Goal: Task Accomplishment & Management: Use online tool/utility

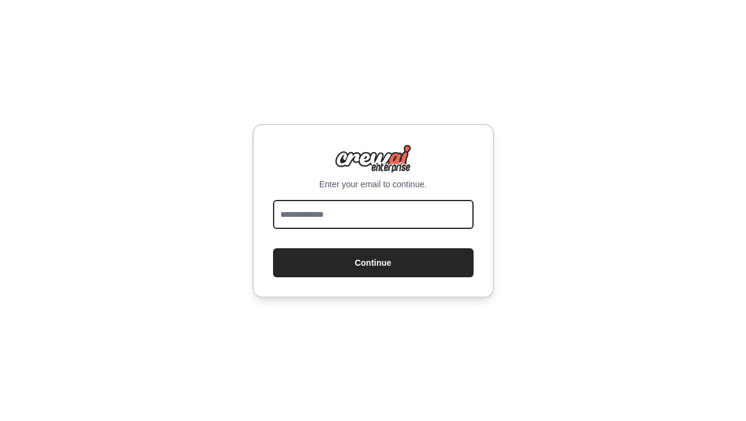
click at [355, 215] on input "email" at bounding box center [373, 214] width 201 height 29
type input "**********"
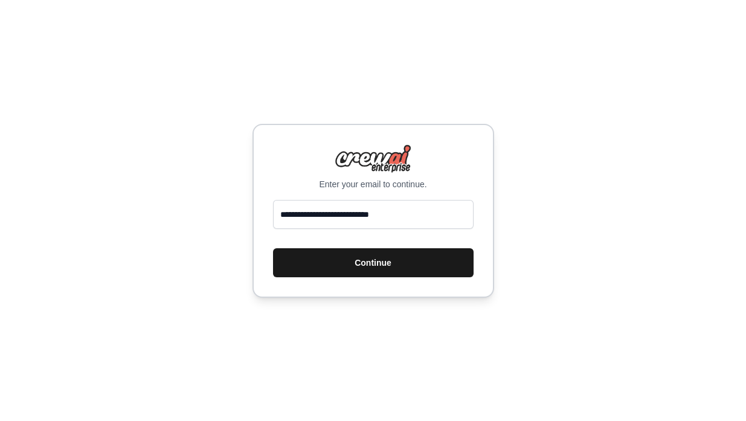
click at [384, 259] on button "Continue" at bounding box center [373, 262] width 201 height 29
click at [387, 260] on button "Continue" at bounding box center [373, 262] width 201 height 29
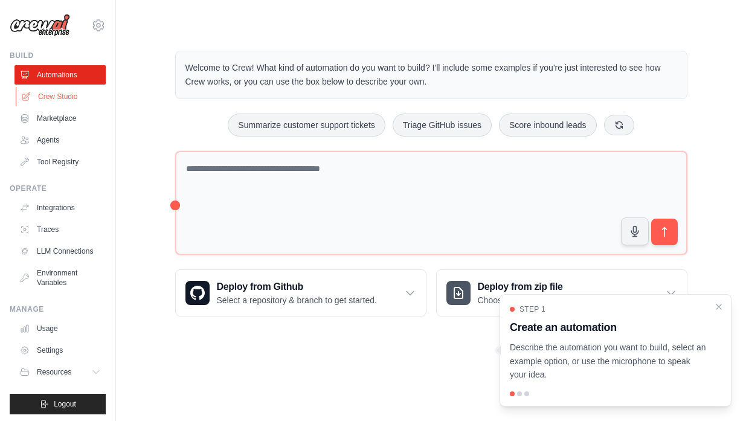
click at [66, 97] on link "Crew Studio" at bounding box center [61, 96] width 91 height 19
click at [638, 234] on icon "button" at bounding box center [635, 231] width 13 height 13
click at [633, 228] on circle "button" at bounding box center [635, 230] width 11 height 11
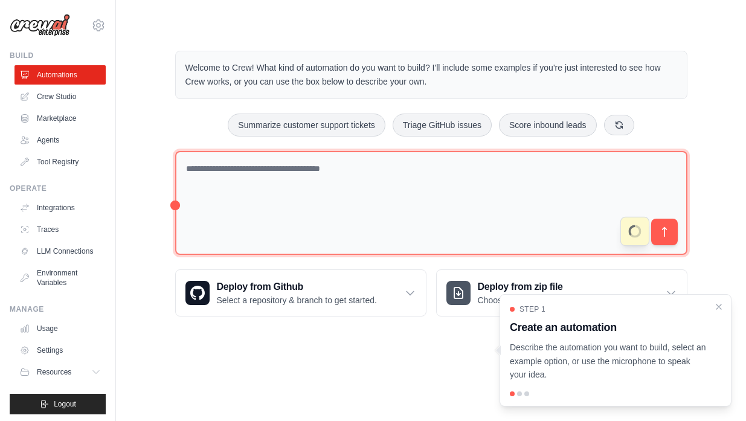
type textarea "**********"
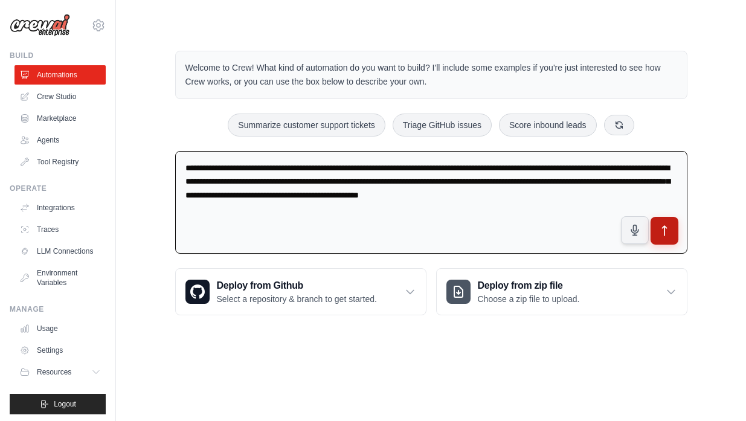
click at [669, 226] on icon "submit" at bounding box center [664, 231] width 13 height 13
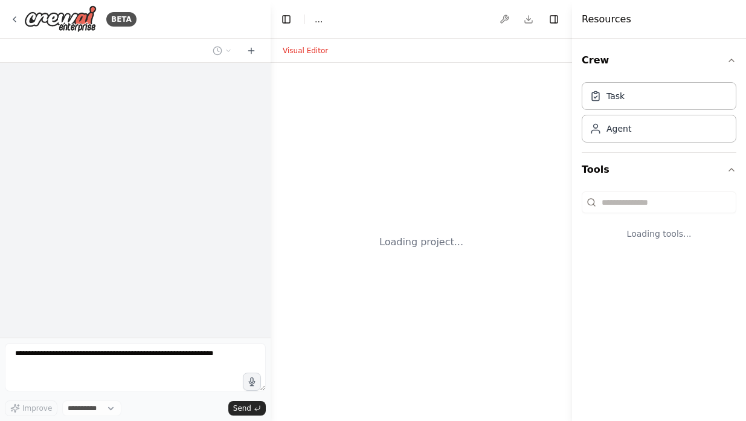
select select "****"
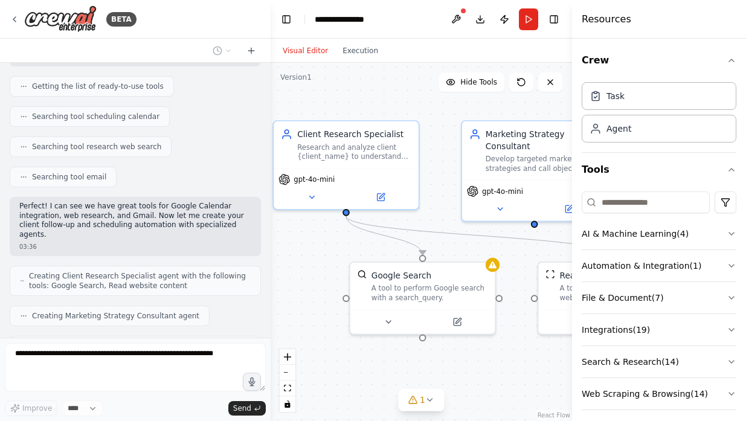
scroll to position [242, 0]
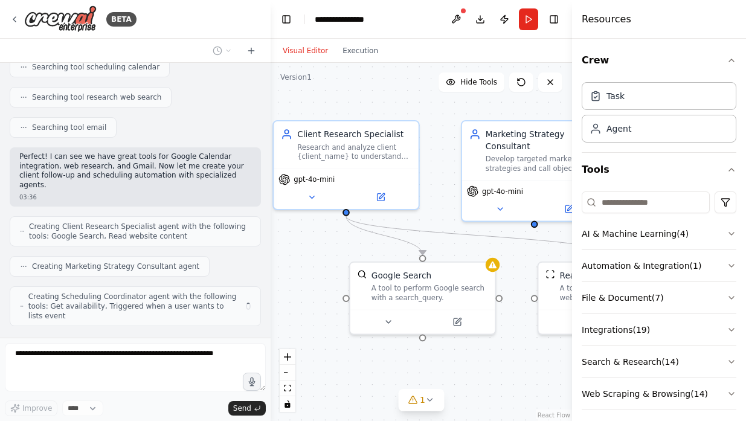
drag, startPoint x: 352, startPoint y: 239, endPoint x: 293, endPoint y: 236, distance: 59.3
click at [293, 236] on div ".deletable-edge-delete-btn { width: 20px; height: 20px; border: 0px solid #ffff…" at bounding box center [422, 242] width 302 height 358
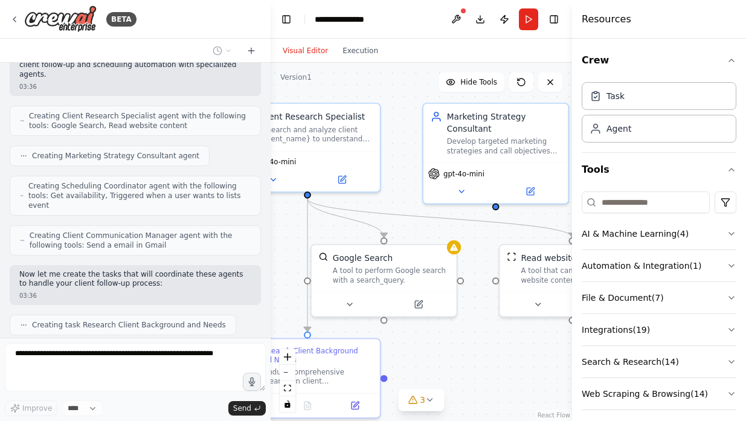
scroll to position [393, 0]
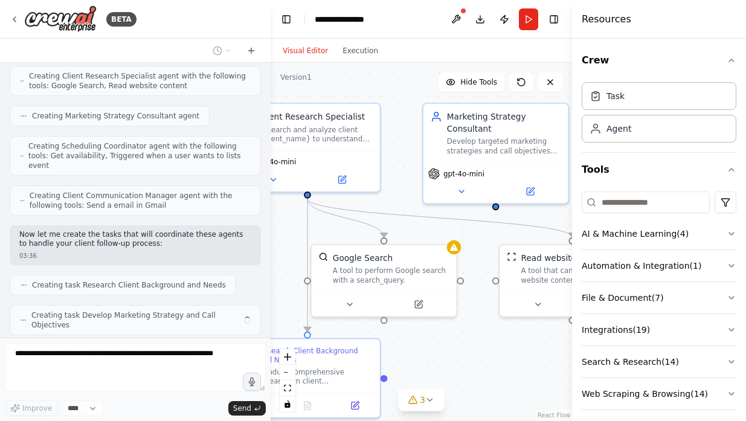
drag, startPoint x: 335, startPoint y: 244, endPoint x: 296, endPoint y: 227, distance: 42.5
click at [296, 227] on div ".deletable-edge-delete-btn { width: 20px; height: 20px; border: 0px solid #ffff…" at bounding box center [422, 242] width 302 height 358
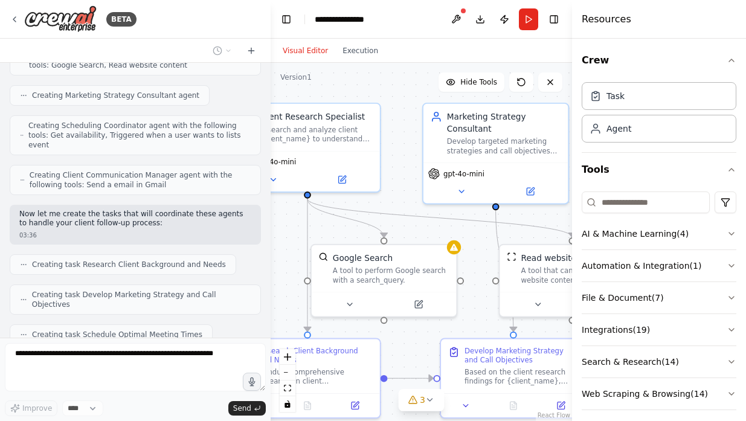
scroll to position [444, 0]
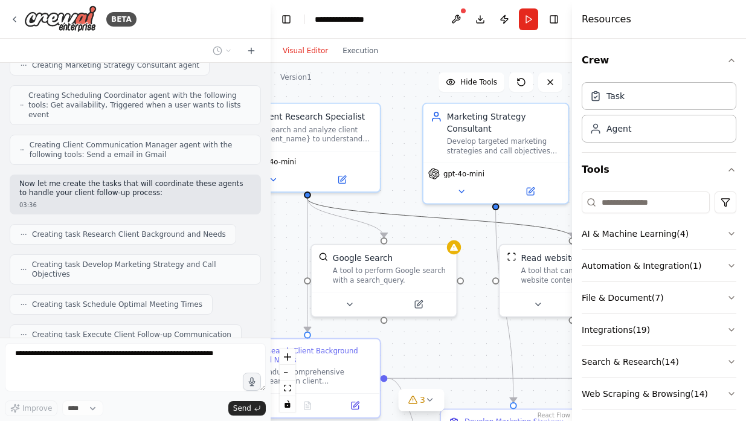
drag, startPoint x: 424, startPoint y: 214, endPoint x: 436, endPoint y: 209, distance: 13.3
click at [436, 209] on div ".deletable-edge-delete-btn { width: 20px; height: 20px; border: 0px solid #ffff…" at bounding box center [422, 242] width 302 height 358
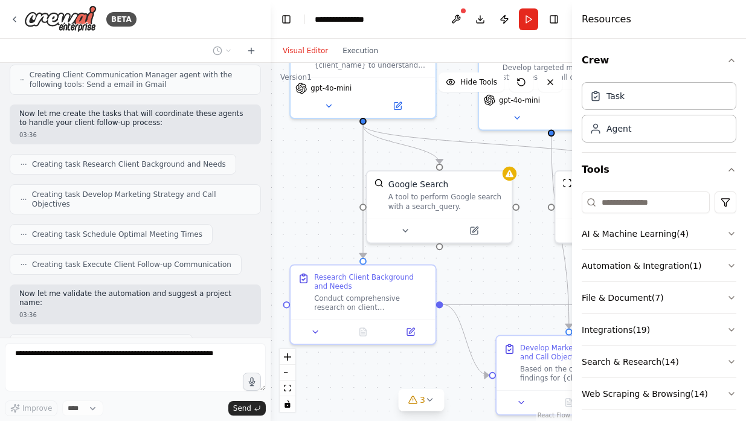
drag, startPoint x: 404, startPoint y: 201, endPoint x: 459, endPoint y: 128, distance: 92.0
click at [459, 128] on div ".deletable-edge-delete-btn { width: 20px; height: 20px; border: 0px solid #ffff…" at bounding box center [422, 242] width 302 height 358
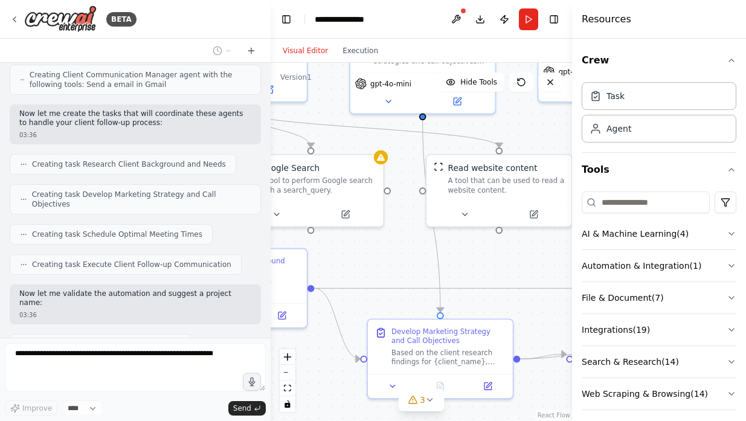
drag, startPoint x: 490, startPoint y: 273, endPoint x: 360, endPoint y: 254, distance: 131.3
click at [360, 254] on div ".deletable-edge-delete-btn { width: 20px; height: 20px; border: 0px solid #ffff…" at bounding box center [422, 242] width 302 height 358
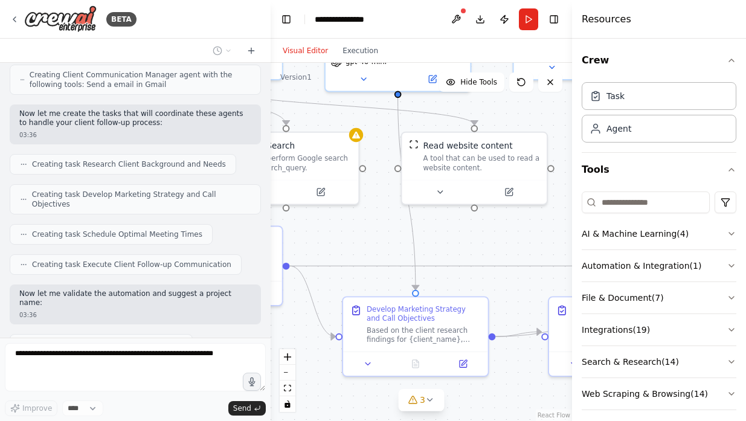
drag, startPoint x: 479, startPoint y: 259, endPoint x: 456, endPoint y: 239, distance: 30.4
click at [456, 239] on div ".deletable-edge-delete-btn { width: 20px; height: 20px; border: 0px solid #ffff…" at bounding box center [422, 242] width 302 height 358
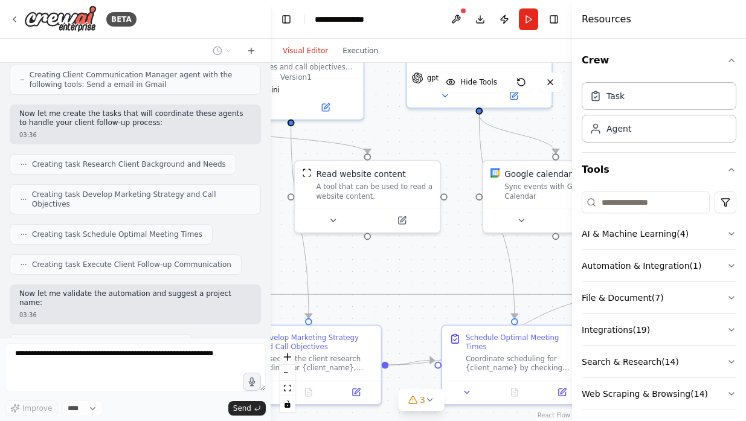
drag, startPoint x: 467, startPoint y: 233, endPoint x: 360, endPoint y: 261, distance: 110.1
click at [360, 261] on div ".deletable-edge-delete-btn { width: 20px; height: 20px; border: 0px solid #ffff…" at bounding box center [422, 242] width 302 height 358
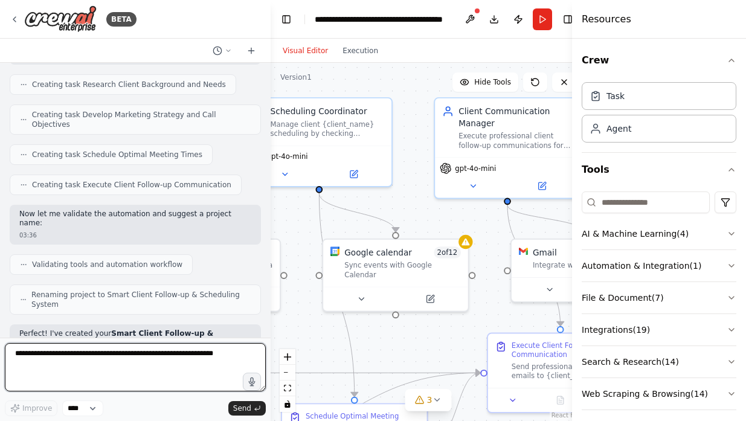
drag, startPoint x: 459, startPoint y: 271, endPoint x: 298, endPoint y: 349, distance: 178.7
click at [298, 349] on div ".deletable-edge-delete-btn { width: 20px; height: 20px; border: 0px solid #ffff…" at bounding box center [429, 242] width 316 height 358
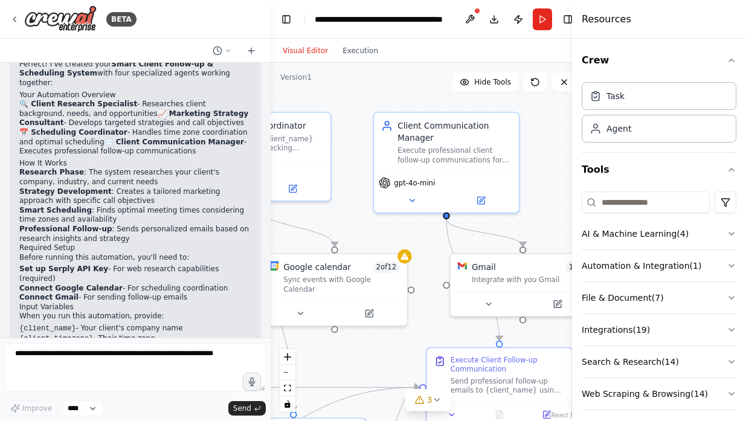
scroll to position [873, 0]
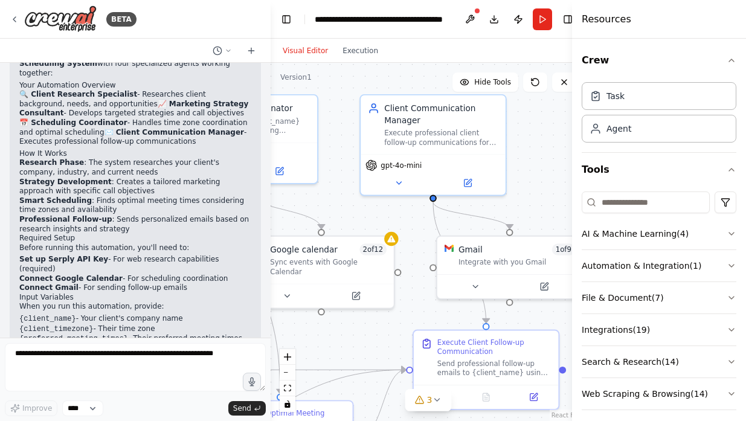
drag, startPoint x: 488, startPoint y: 247, endPoint x: 413, endPoint y: 243, distance: 75.1
click at [413, 243] on div ".deletable-edge-delete-btn { width: 20px; height: 20px; border: 0px solid #ffff…" at bounding box center [429, 242] width 316 height 358
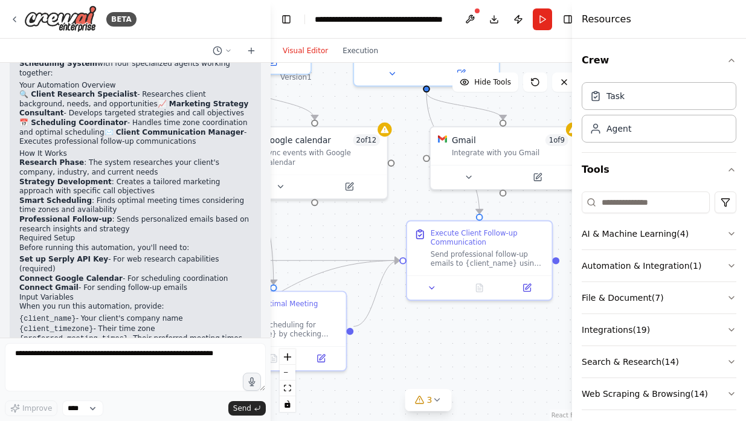
drag, startPoint x: 532, startPoint y: 215, endPoint x: 525, endPoint y: 108, distance: 107.8
click at [525, 108] on div ".deletable-edge-delete-btn { width: 20px; height: 20px; border: 0px solid #ffff…" at bounding box center [429, 242] width 316 height 358
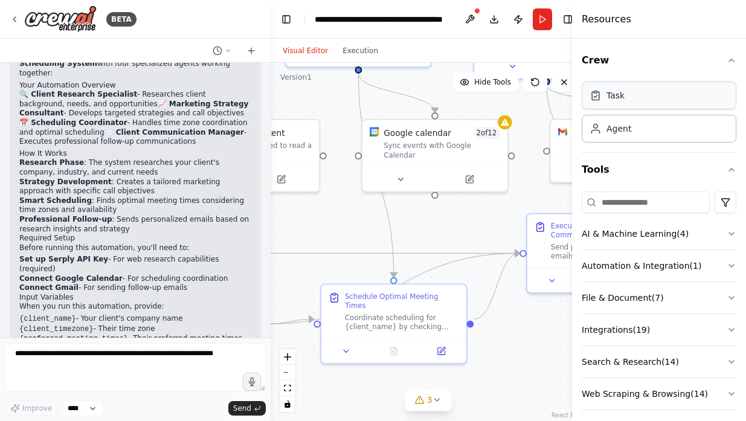
drag, startPoint x: 538, startPoint y: 108, endPoint x: 660, endPoint y: 100, distance: 122.3
click at [660, 100] on div "BETA So basically I want an agent who can follow up on my clients to know what …" at bounding box center [373, 210] width 746 height 421
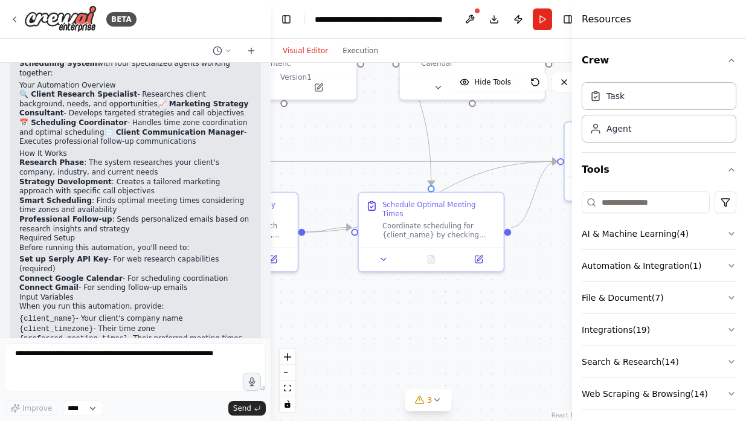
drag, startPoint x: 490, startPoint y: 218, endPoint x: 526, endPoint y: 128, distance: 97.6
click at [526, 128] on div ".deletable-edge-delete-btn { width: 20px; height: 20px; border: 0px solid #ffff…" at bounding box center [429, 242] width 316 height 358
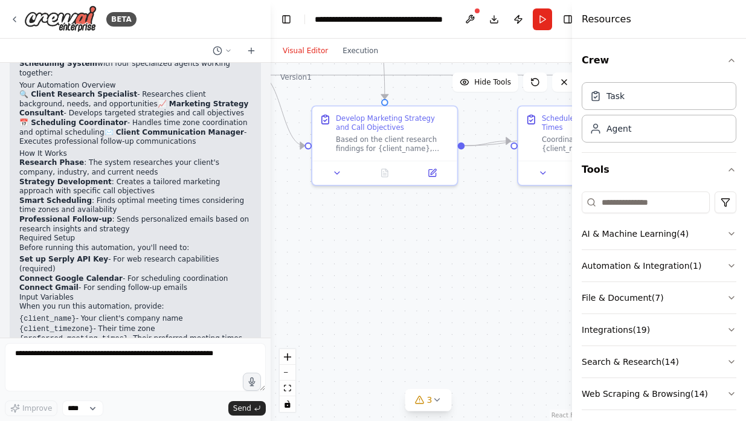
drag, startPoint x: 398, startPoint y: 291, endPoint x: 573, endPoint y: 203, distance: 195.4
click at [572, 203] on div "BETA So basically I want an agent who can follow up on my clients to know what …" at bounding box center [373, 210] width 746 height 421
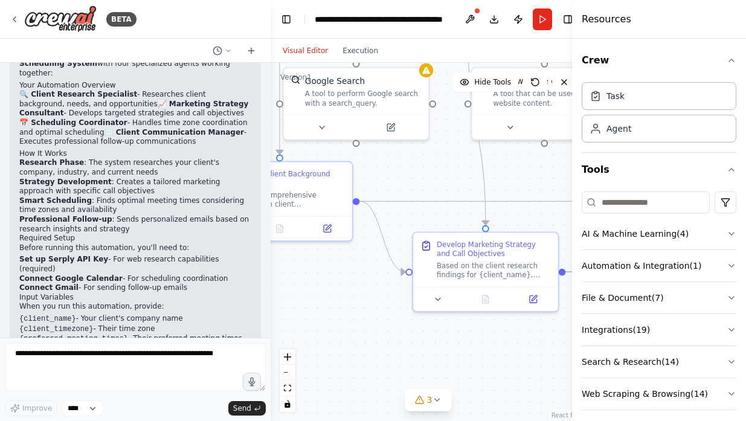
drag, startPoint x: 435, startPoint y: 217, endPoint x: 538, endPoint y: 354, distance: 171.4
click at [538, 354] on div ".deletable-edge-delete-btn { width: 20px; height: 20px; border: 0px solid #ffff…" at bounding box center [429, 242] width 316 height 358
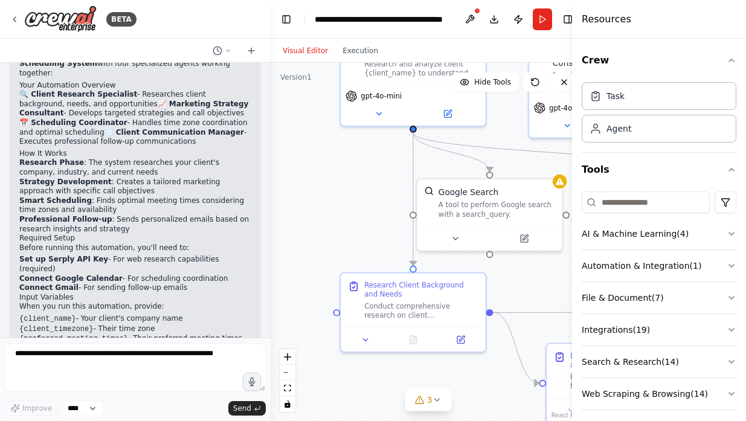
drag, startPoint x: 375, startPoint y: 320, endPoint x: 493, endPoint y: 419, distance: 153.5
click at [493, 419] on div ".deletable-edge-delete-btn { width: 20px; height: 20px; border: 0px solid #ffff…" at bounding box center [429, 242] width 316 height 358
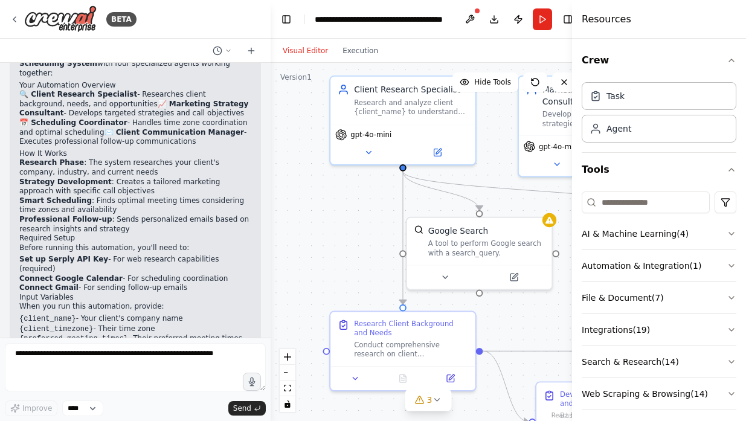
drag, startPoint x: 349, startPoint y: 223, endPoint x: 338, endPoint y: 294, distance: 71.5
click at [338, 294] on div ".deletable-edge-delete-btn { width: 20px; height: 20px; border: 0px solid #ffff…" at bounding box center [429, 242] width 316 height 358
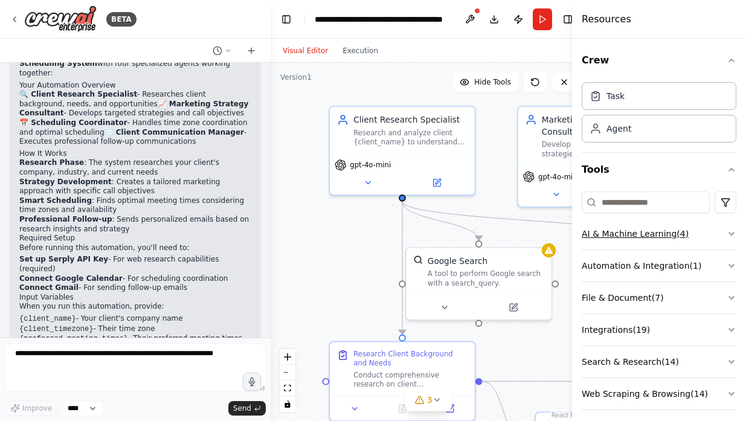
scroll to position [8, 0]
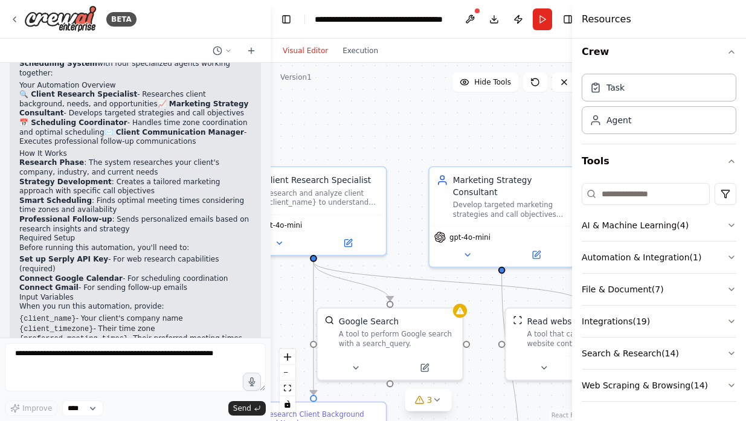
drag, startPoint x: 327, startPoint y: 255, endPoint x: 210, endPoint y: 314, distance: 131.1
click at [210, 314] on div "BETA So basically I want an agent who can follow up on my clients to know what …" at bounding box center [373, 210] width 746 height 421
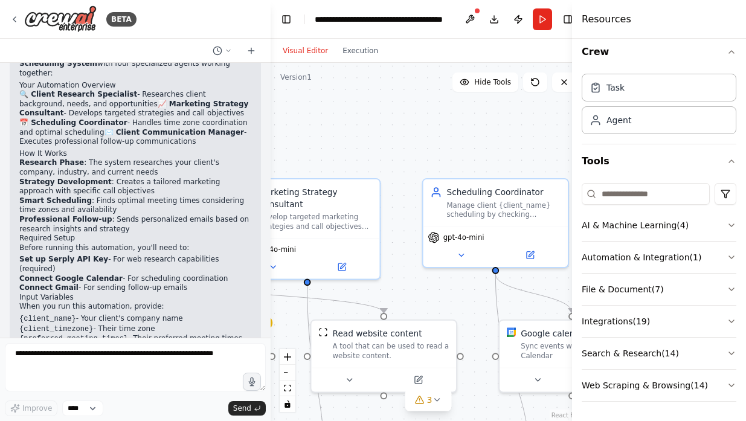
drag, startPoint x: 431, startPoint y: 126, endPoint x: 261, endPoint y: 140, distance: 171.0
click at [261, 140] on div "BETA So basically I want an agent who can follow up on my clients to know what …" at bounding box center [373, 210] width 746 height 421
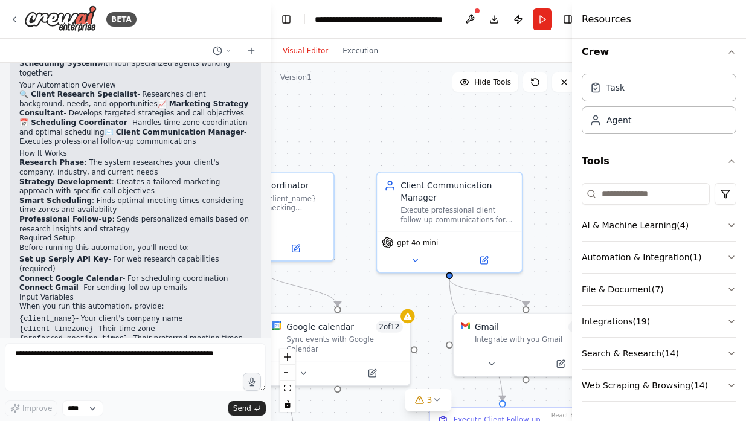
drag, startPoint x: 409, startPoint y: 158, endPoint x: 169, endPoint y: 155, distance: 240.0
click at [169, 155] on div "BETA So basically I want an agent who can follow up on my clients to know what …" at bounding box center [373, 210] width 746 height 421
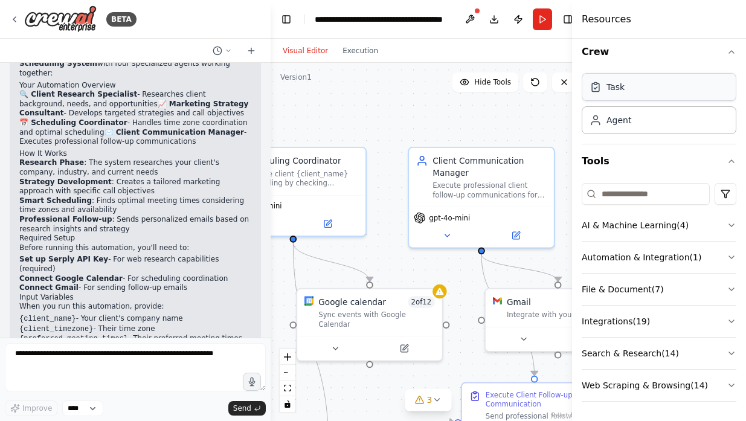
drag, startPoint x: 493, startPoint y: 155, endPoint x: 614, endPoint y: 94, distance: 135.7
click at [614, 94] on div "BETA So basically I want an agent who can follow up on my clients to know what …" at bounding box center [373, 210] width 746 height 421
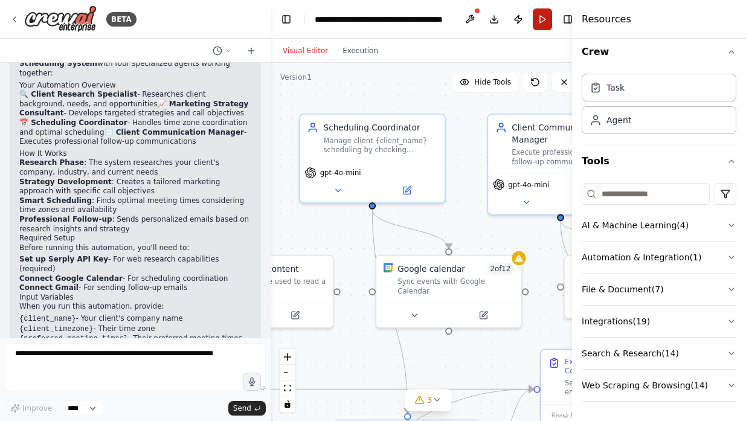
click at [545, 24] on button "Run" at bounding box center [542, 19] width 19 height 22
